Goal: Transaction & Acquisition: Subscribe to service/newsletter

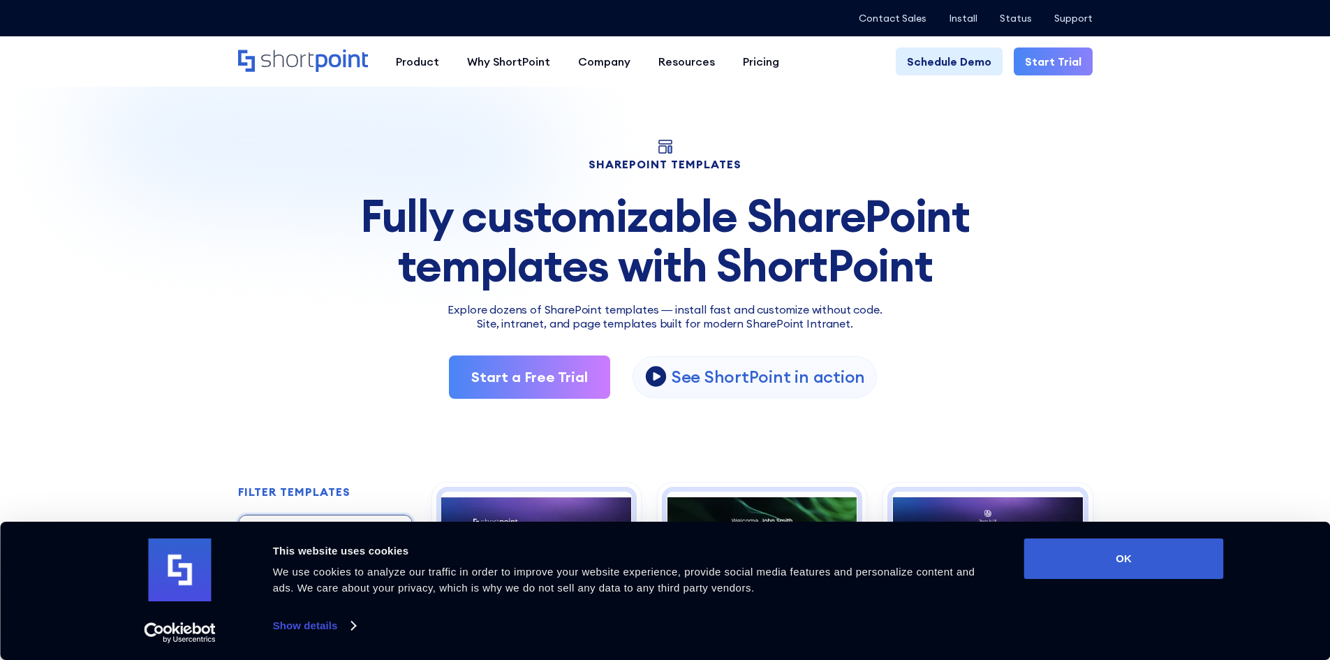
click at [820, 148] on div "SHAREPOINT TEMPLATES Fully customizable SharePoint templates with ShortPoint Ex…" at bounding box center [665, 269] width 855 height 259
click at [537, 375] on link "Start a Free Trial" at bounding box center [529, 376] width 161 height 43
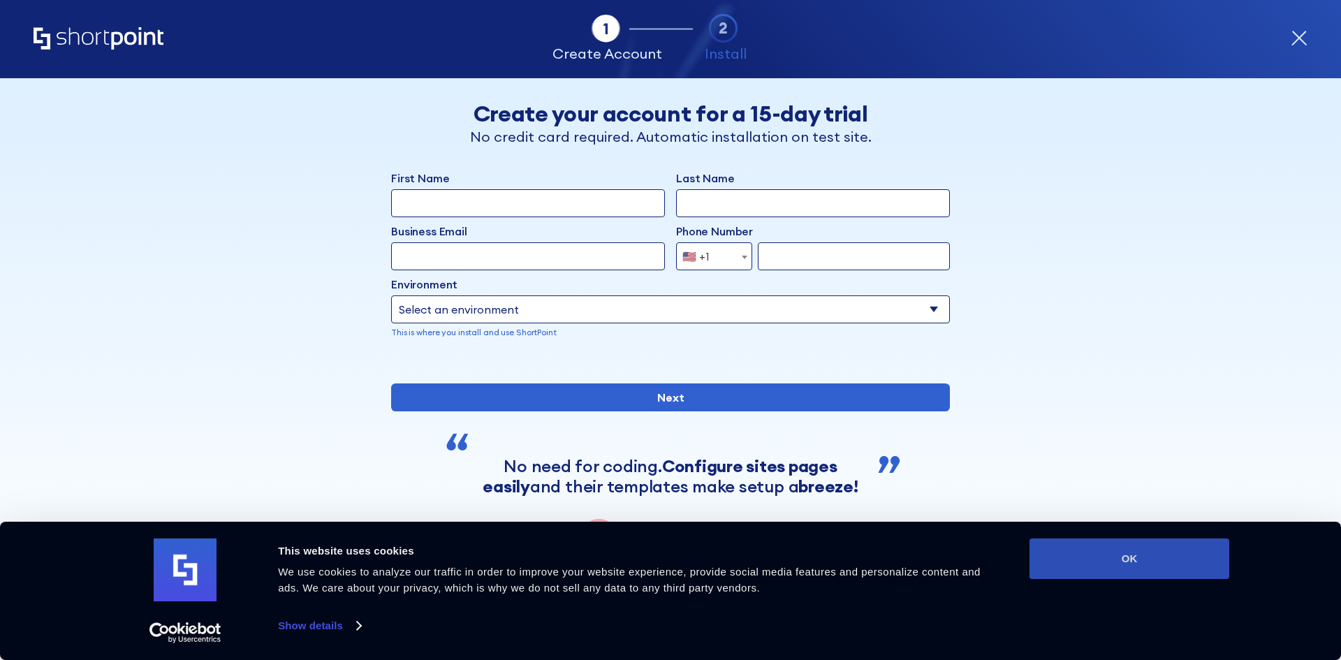
click at [1049, 572] on button "OK" at bounding box center [1129, 558] width 200 height 41
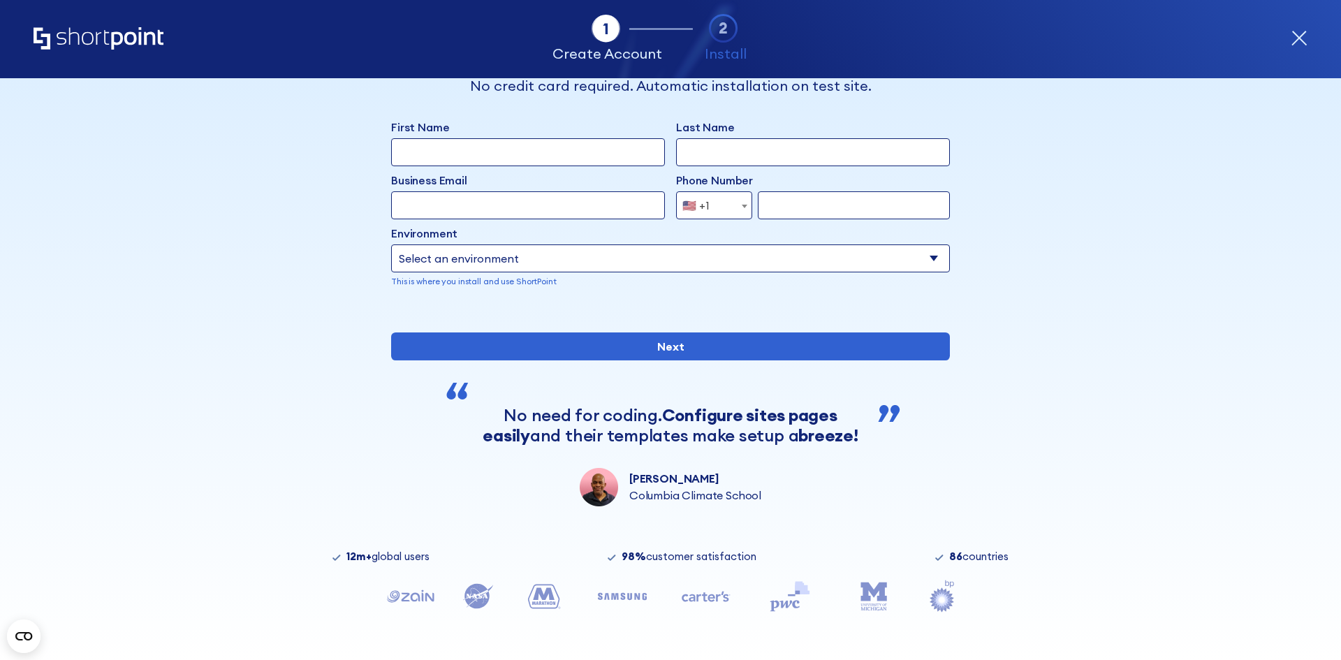
scroll to position [98, 0]
click at [112, 49] on icon "Home" at bounding box center [99, 38] width 130 height 22
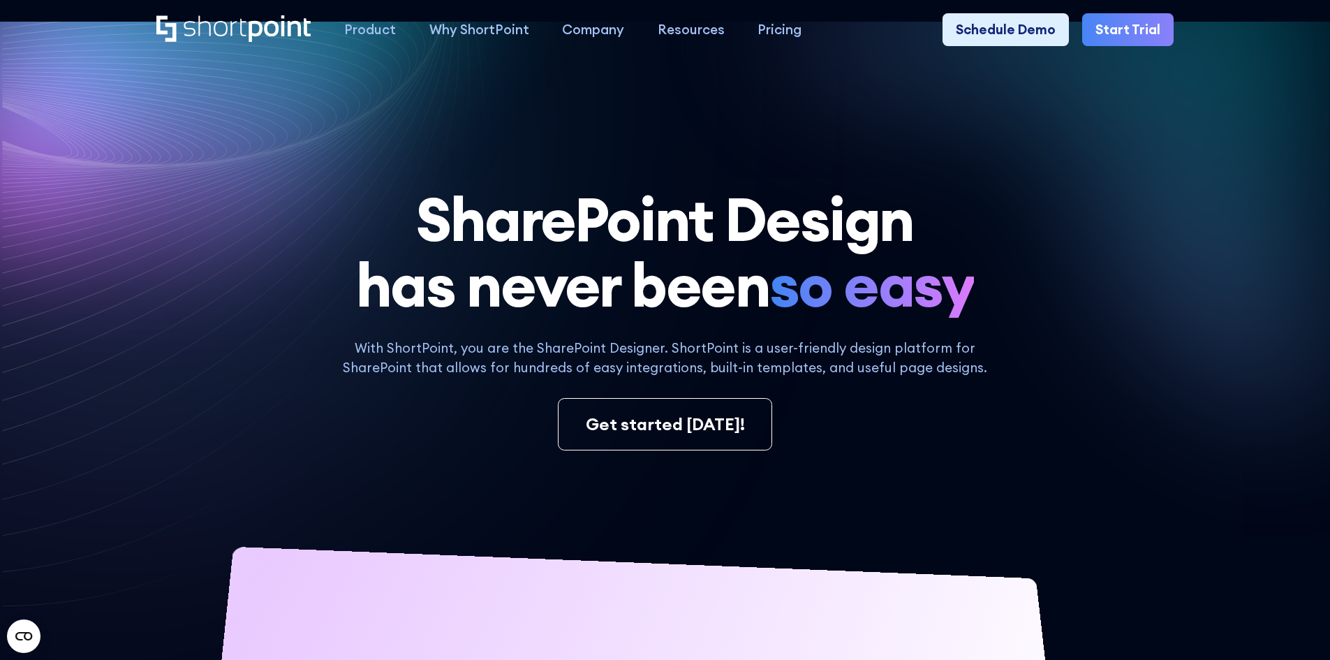
drag, startPoint x: 1334, startPoint y: 35, endPoint x: 1234, endPoint y: 497, distance: 472.3
click at [1234, 497] on html "Search & Filter Toolbar -777 Days -22 Hours -54 Minutes -43 Seconds Until Launc…" at bounding box center [665, 330] width 1330 height 660
click at [1297, 491] on icon at bounding box center [981, 292] width 700 height 541
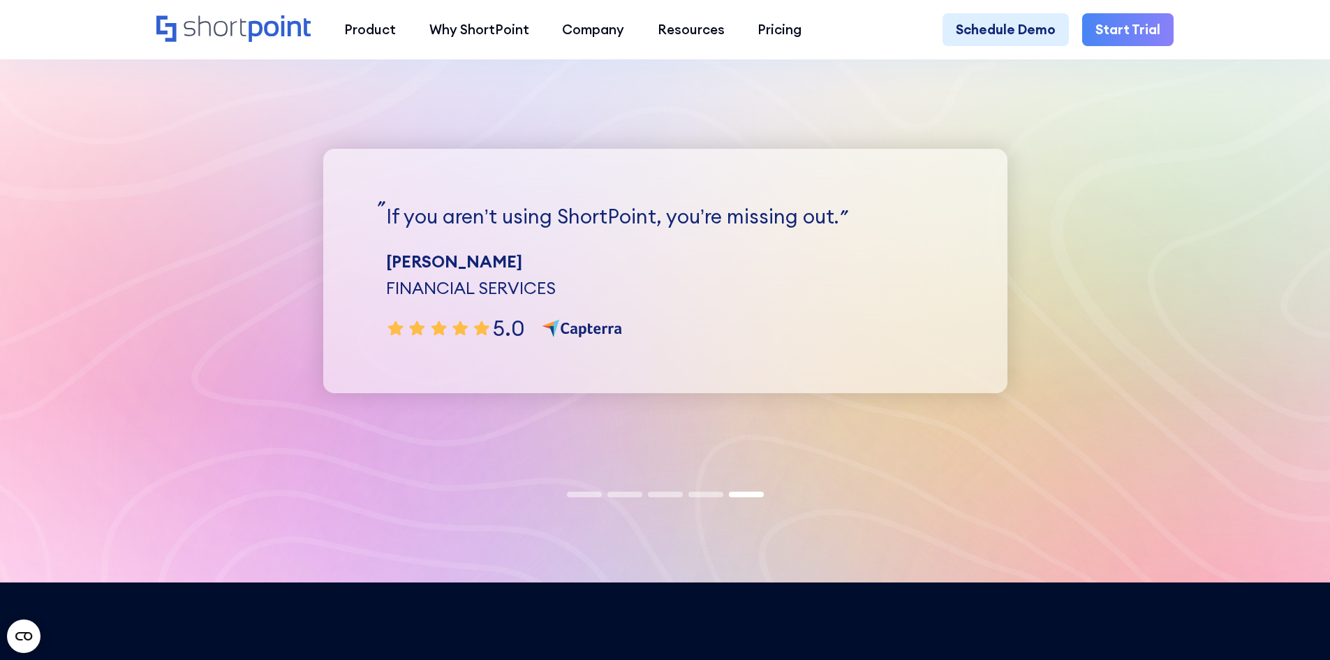
scroll to position [5926, 0]
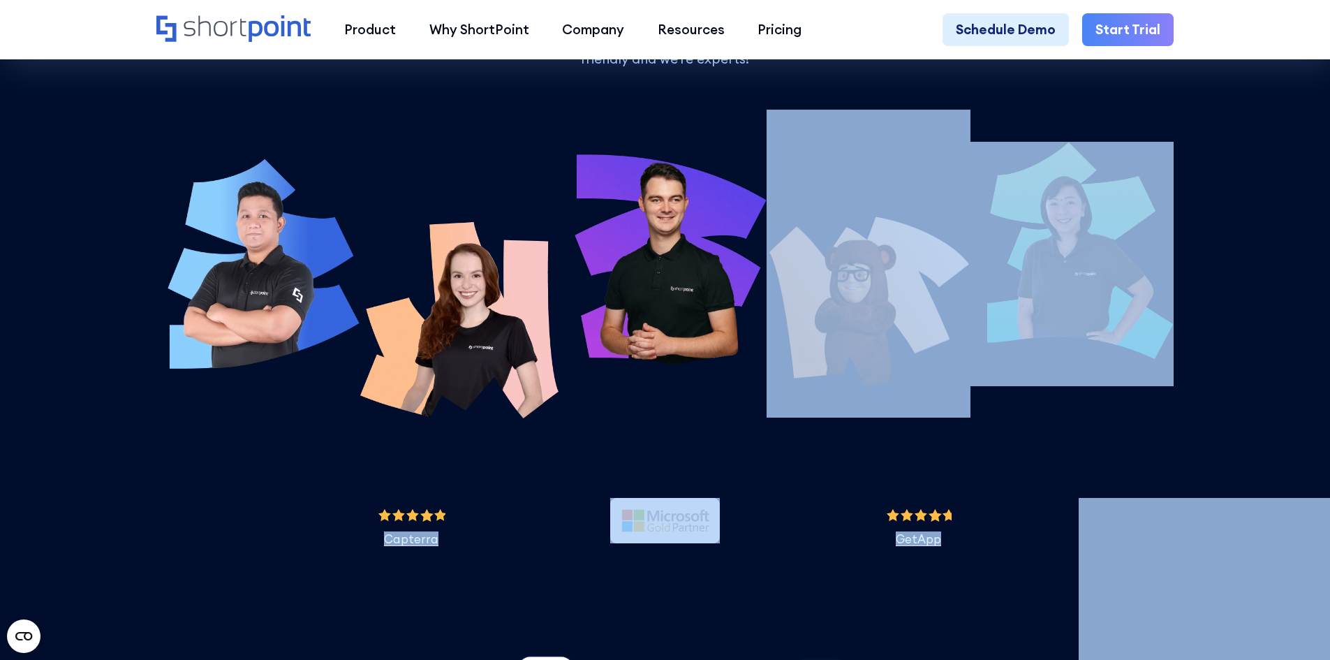
click at [1260, 415] on section "5-Star Customer Service It may seem shocking, but ShortPoint doesn't charge for…" at bounding box center [665, 253] width 1330 height 851
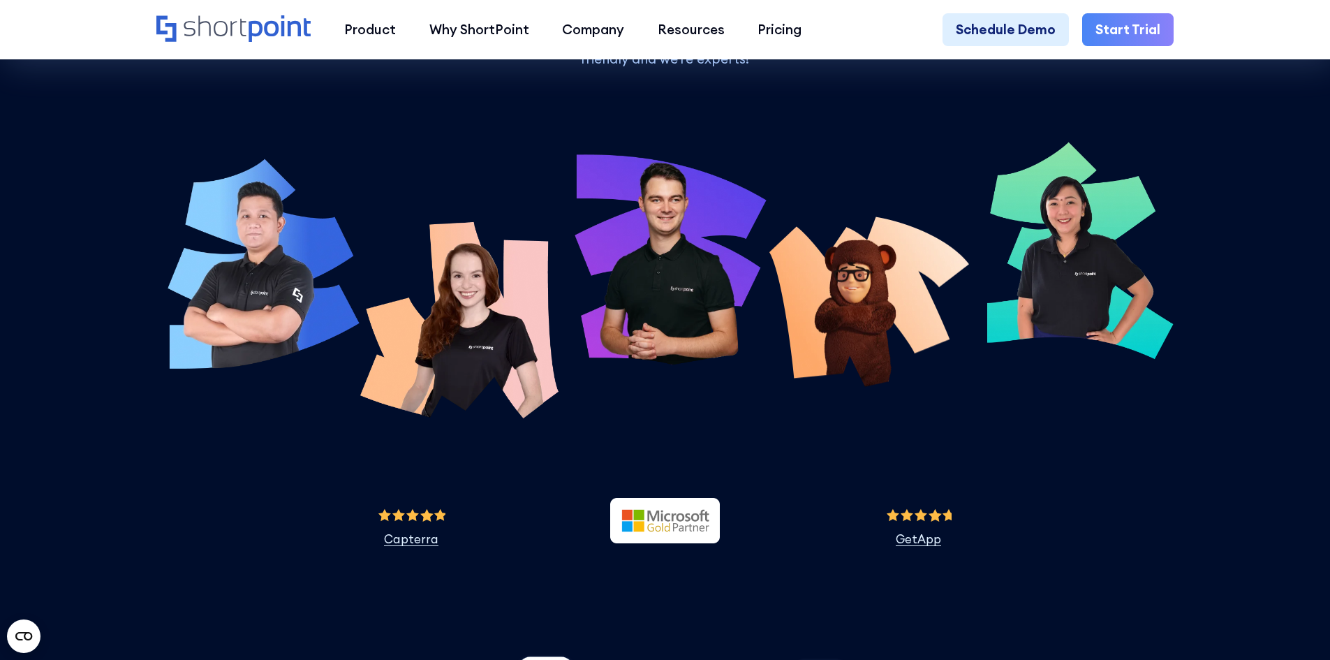
click at [660, 543] on img at bounding box center [665, 520] width 110 height 45
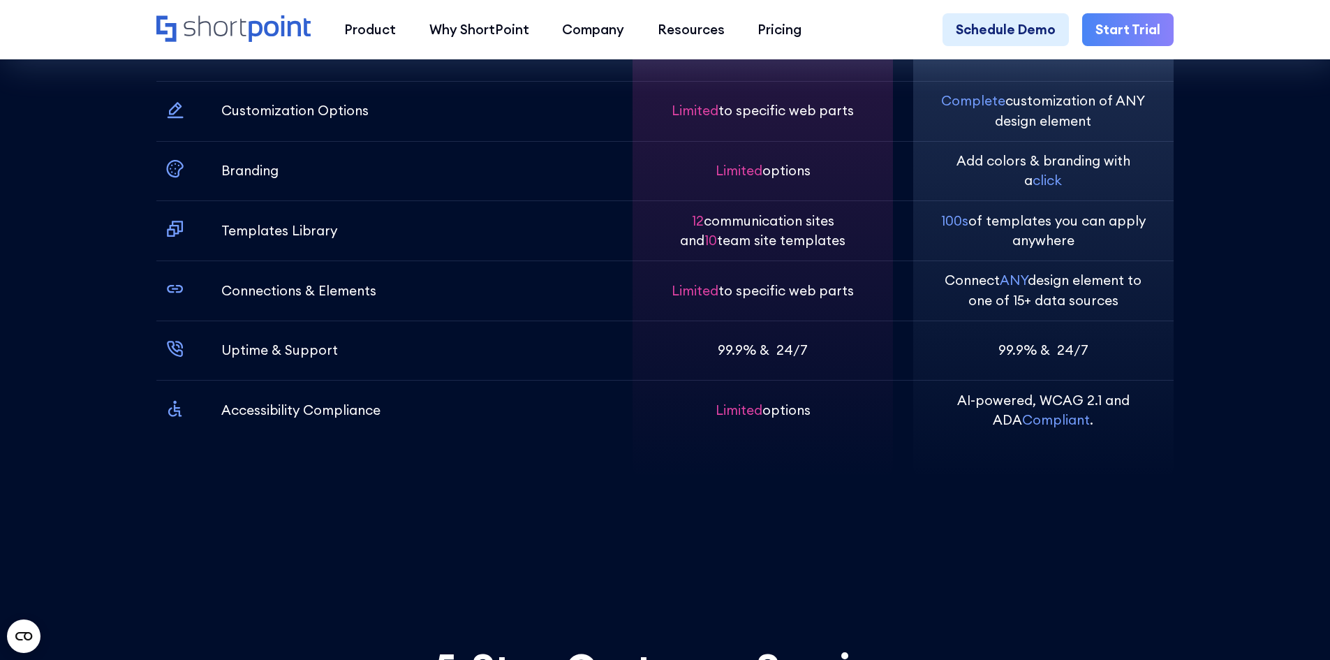
scroll to position [5161, 0]
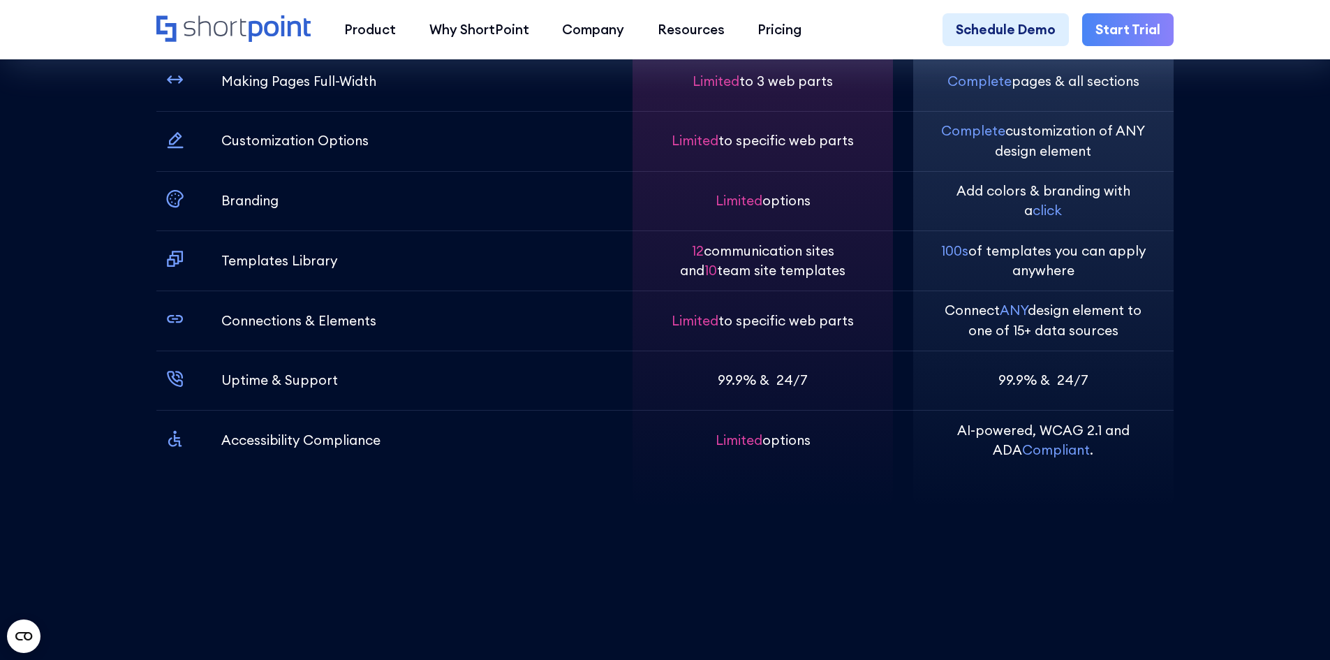
click at [1270, 360] on section "ShortPoint does it all ShortPoint does it all Layout Options Making Pages Full-…" at bounding box center [665, 151] width 1330 height 885
click at [1205, 429] on div "ShortPoint does it all Layout Options Making Pages Full-Width Customization Opt…" at bounding box center [665, 184] width 1131 height 652
click at [1279, 116] on section "ShortPoint does it all ShortPoint does it all Layout Options Making Pages Full-…" at bounding box center [665, 151] width 1330 height 885
